Goal: Information Seeking & Learning: Learn about a topic

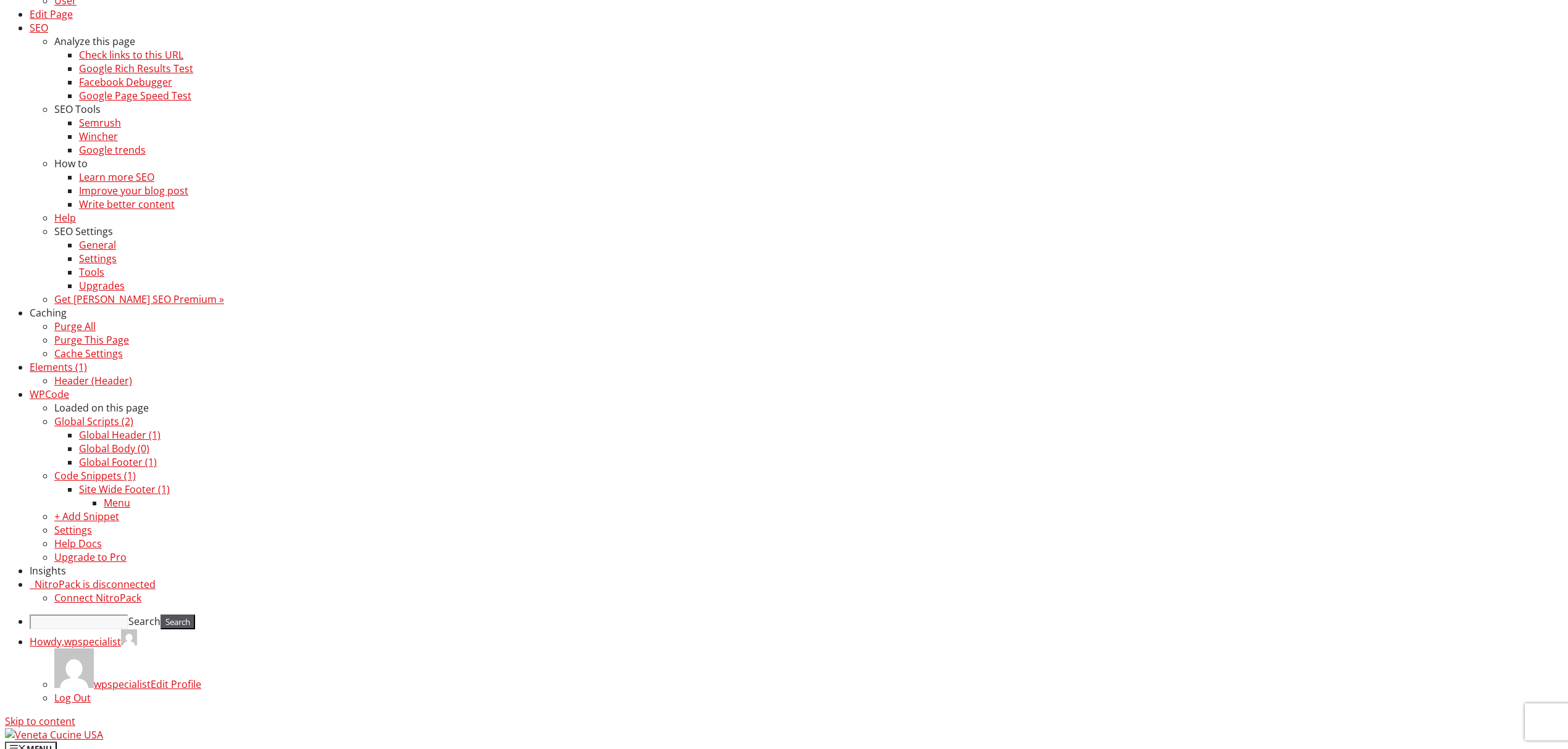
scroll to position [247, 0]
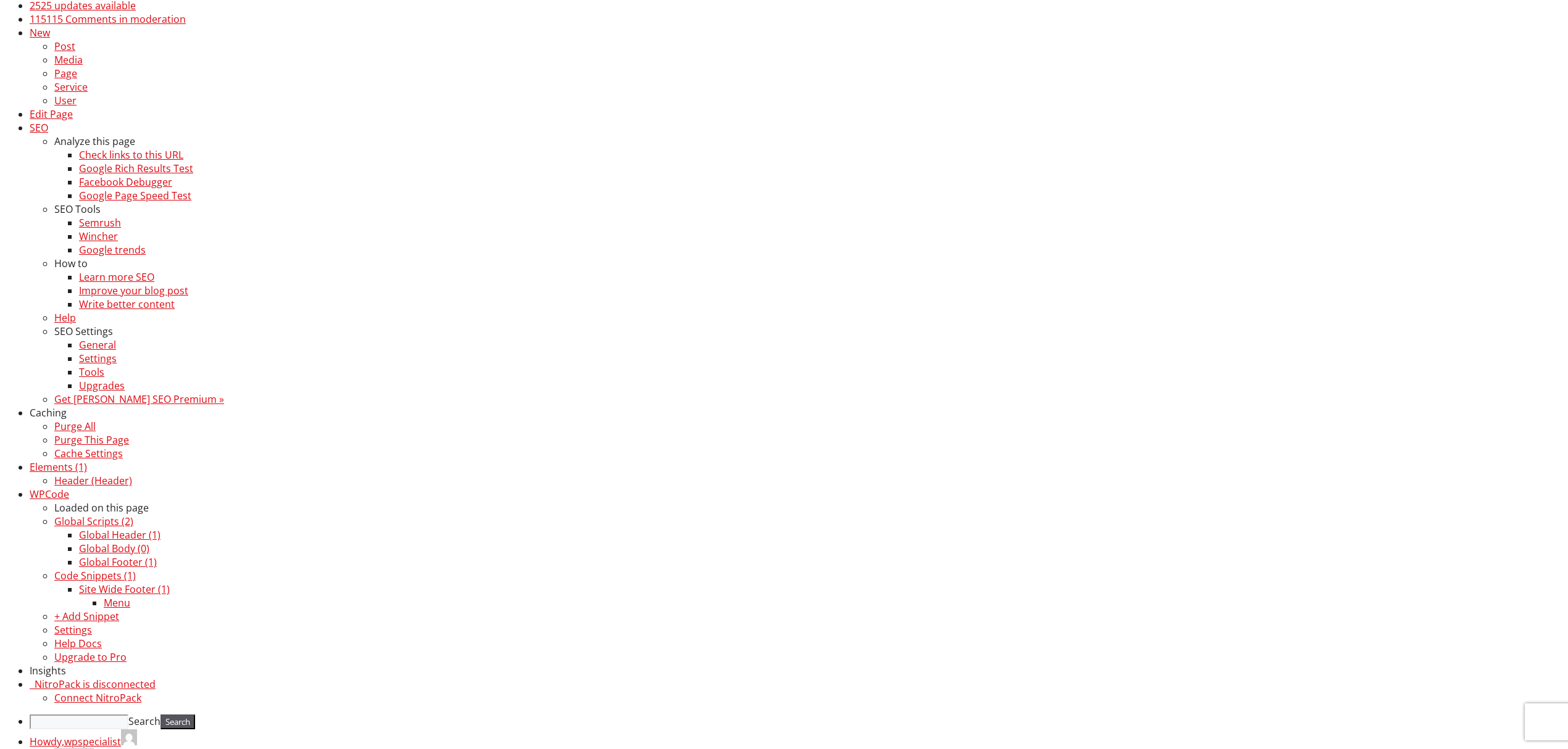
scroll to position [247, 0]
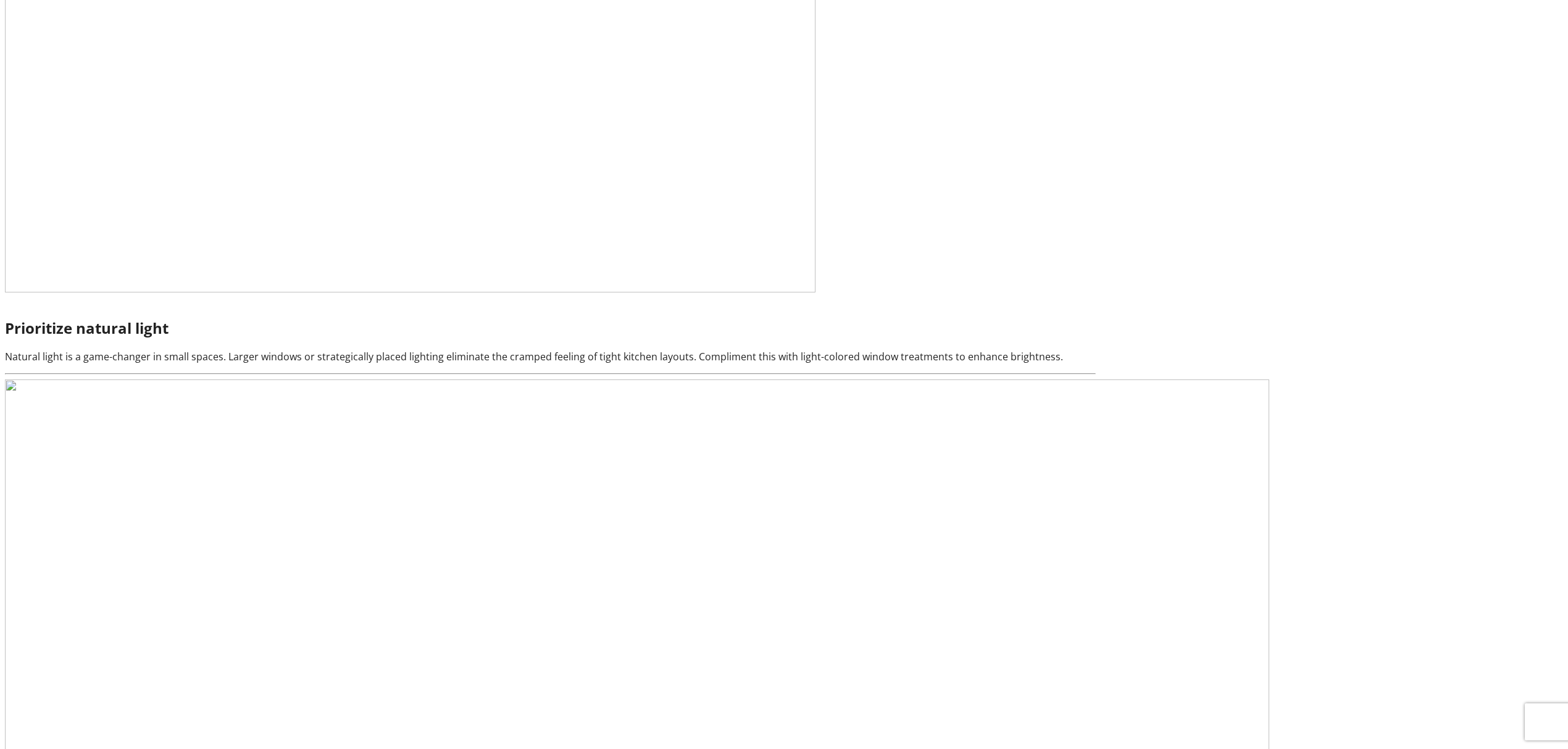
scroll to position [5841, 0]
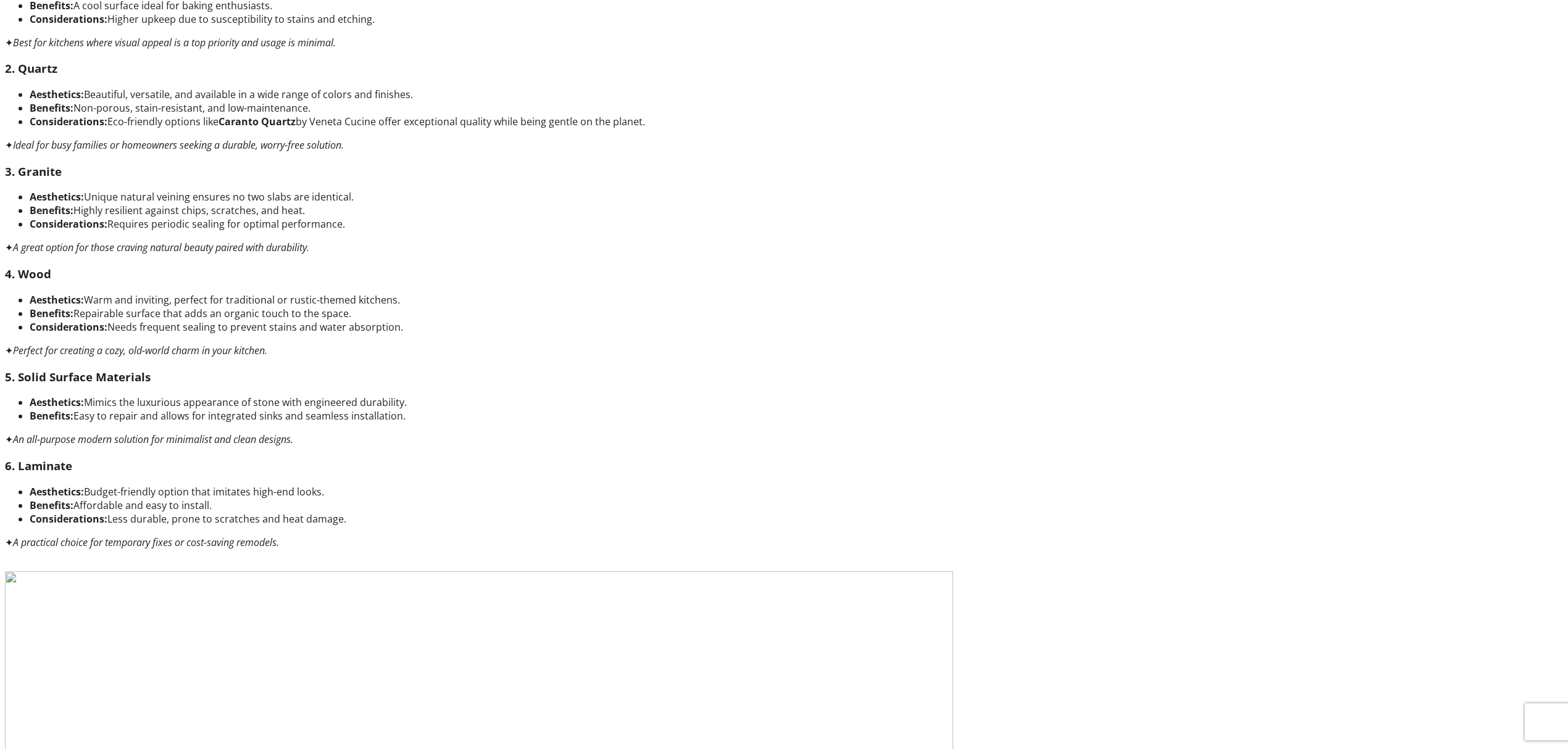
scroll to position [3471, 0]
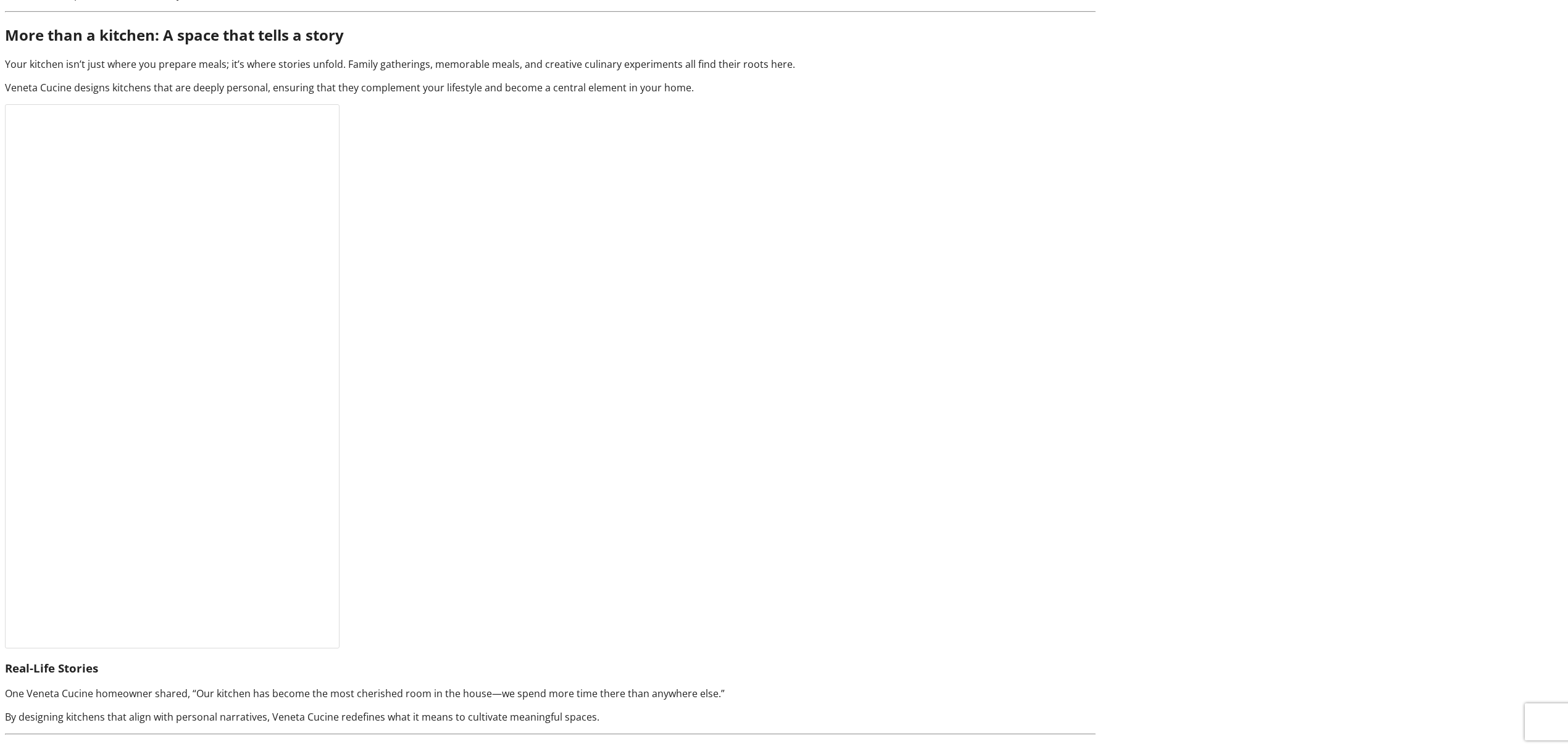
scroll to position [7884, 0]
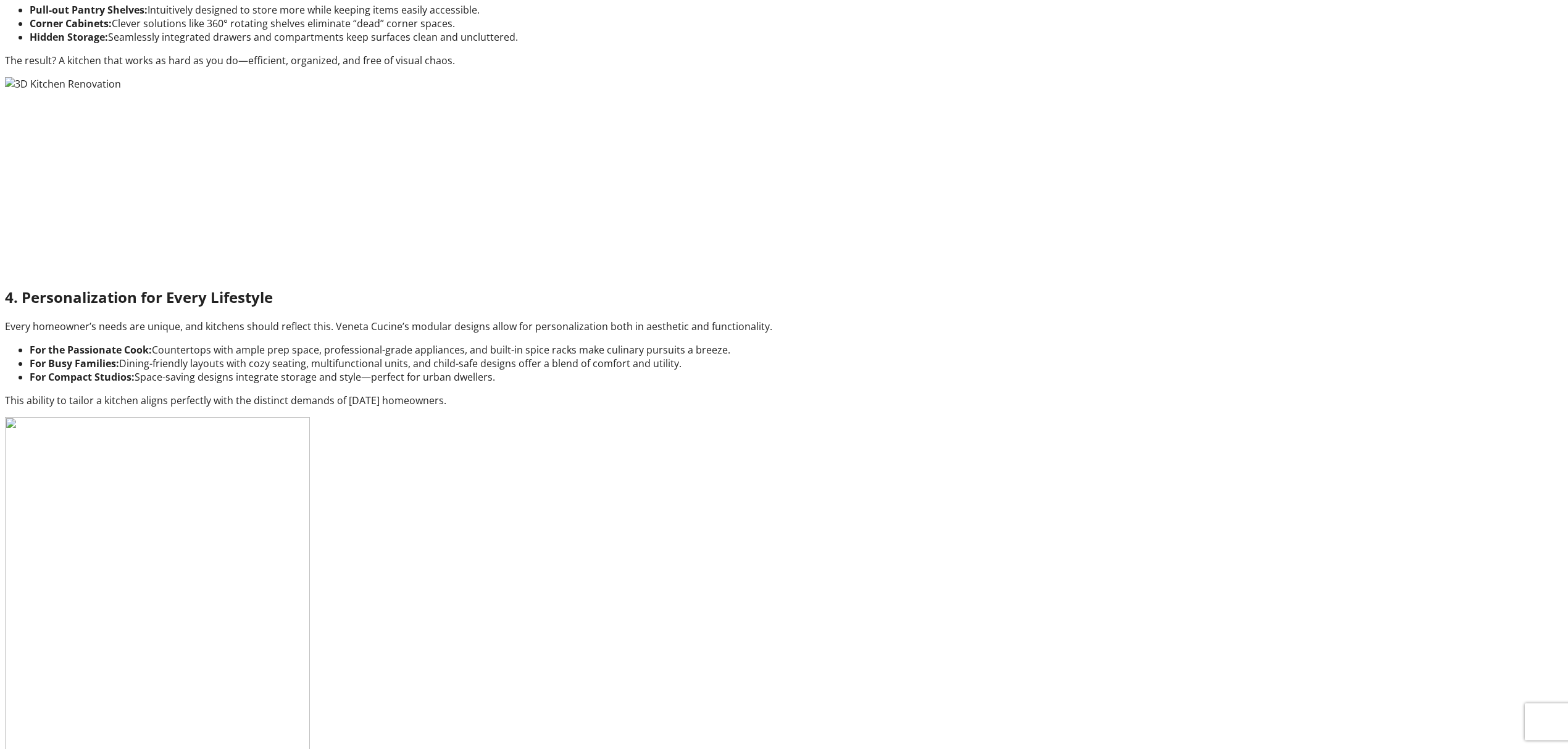
scroll to position [4689, 0]
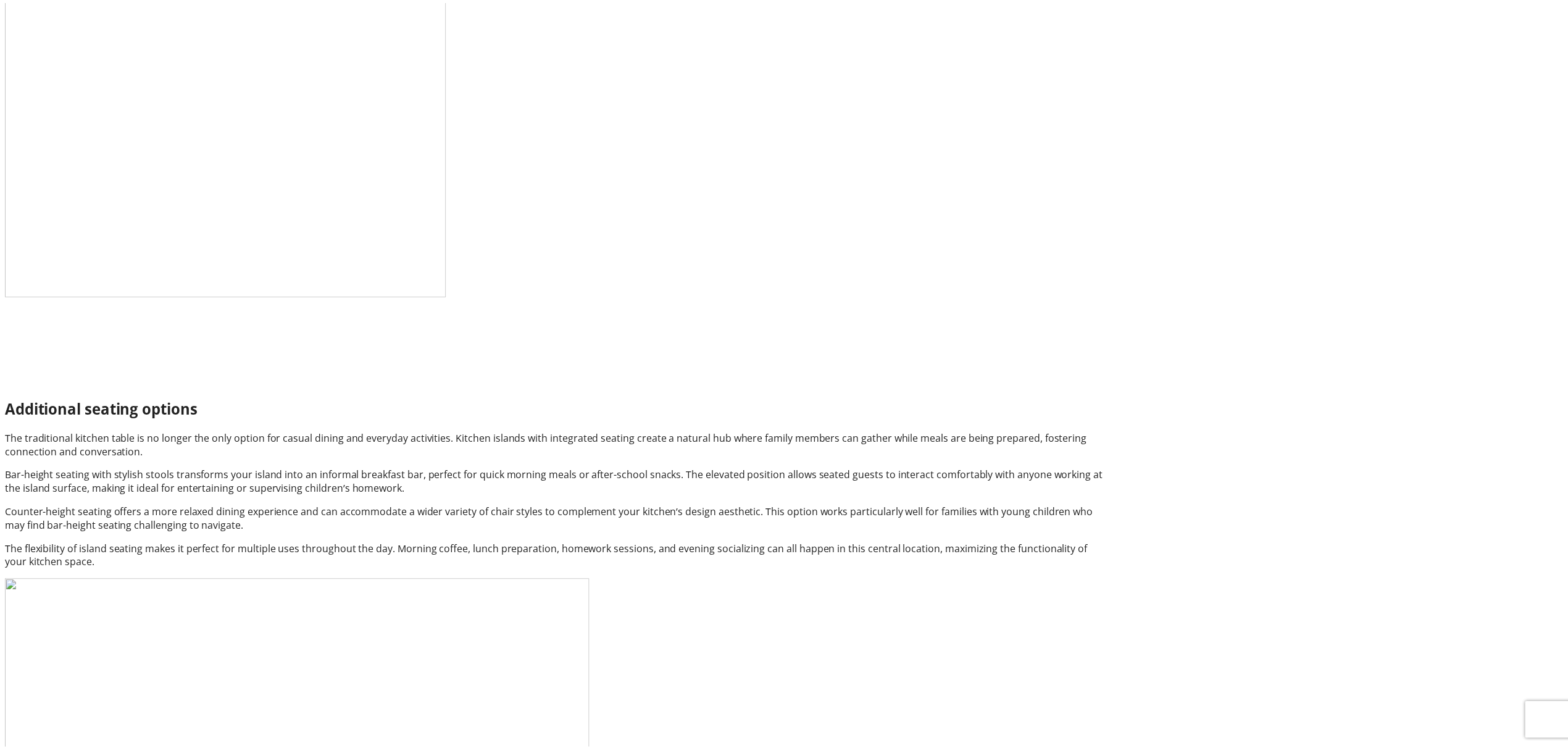
scroll to position [4194, 0]
